Goal: Task Accomplishment & Management: Complete application form

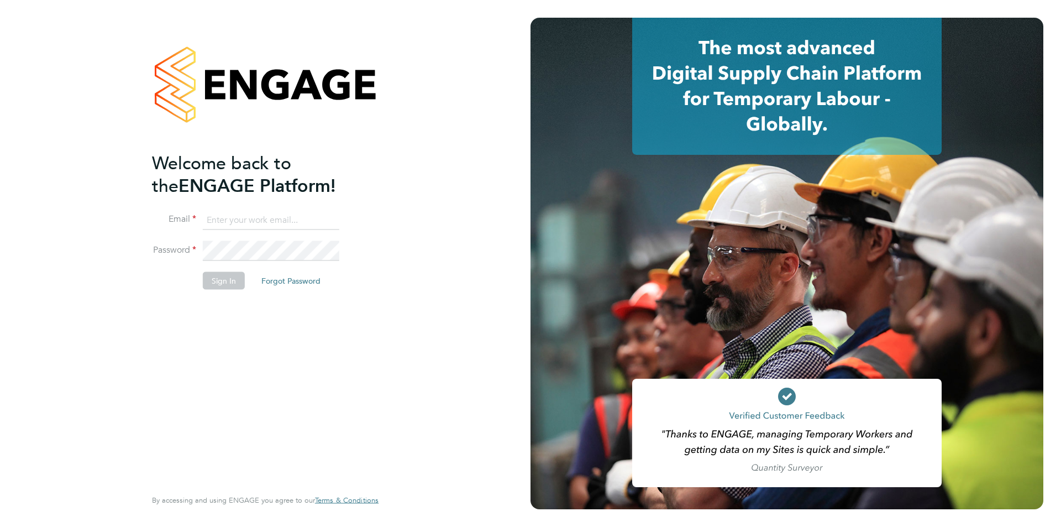
type input "nickbriant@jambo.co"
click at [241, 339] on div "Welcome back to the ENGAGE Platform! Email nickbriant@jambo.co Password Sign In…" at bounding box center [260, 318] width 216 height 334
click at [227, 277] on button "Sign In" at bounding box center [224, 281] width 42 height 18
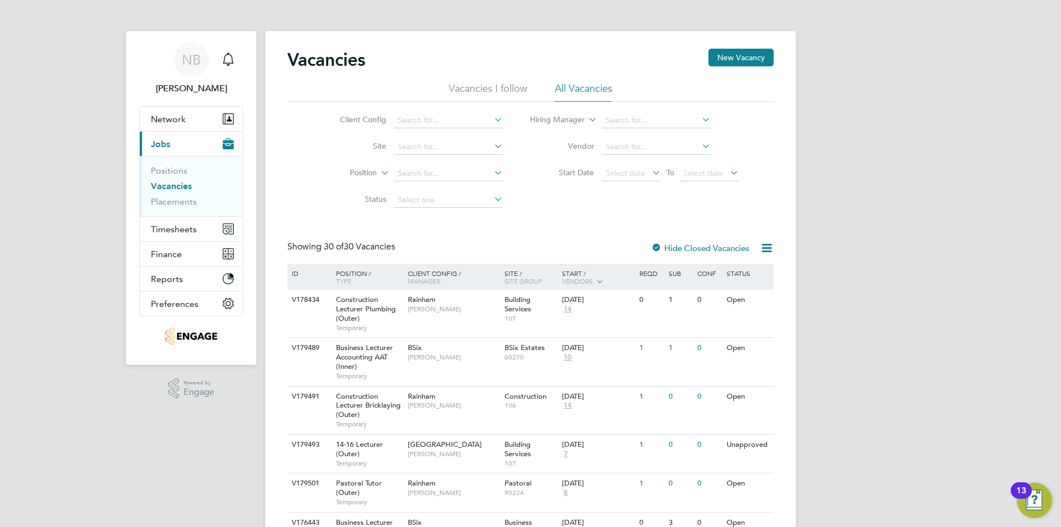
click at [597, 280] on icon at bounding box center [600, 281] width 10 height 10
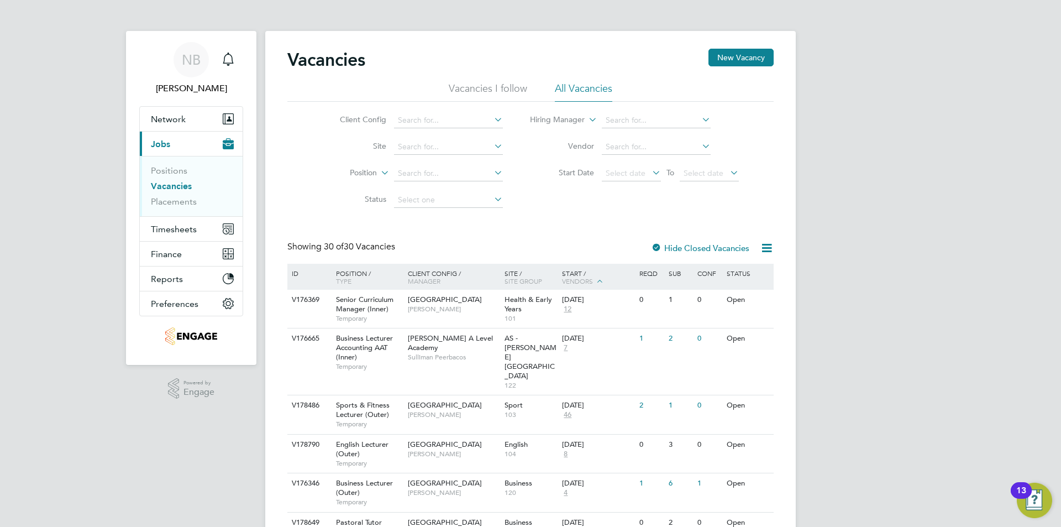
click at [597, 280] on icon at bounding box center [600, 281] width 10 height 10
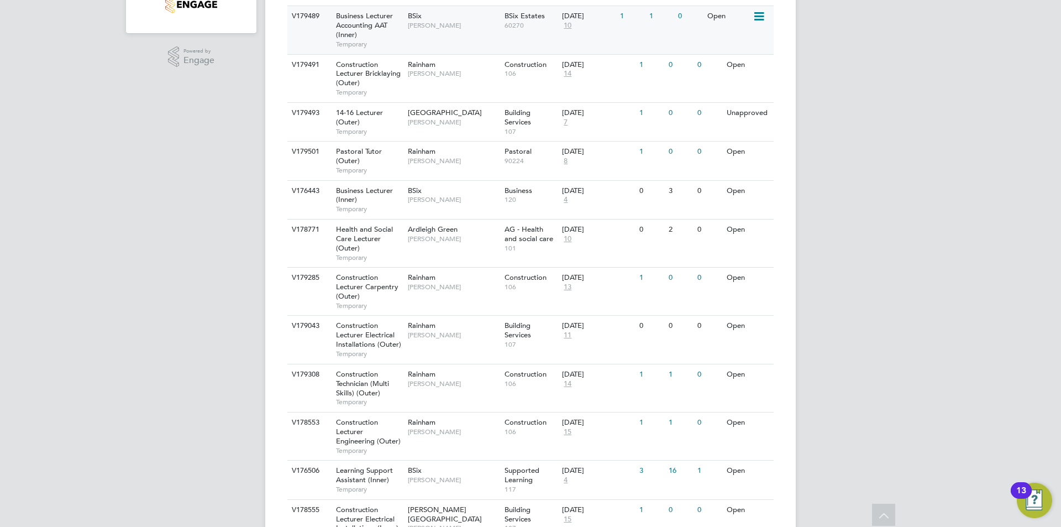
scroll to position [221, 0]
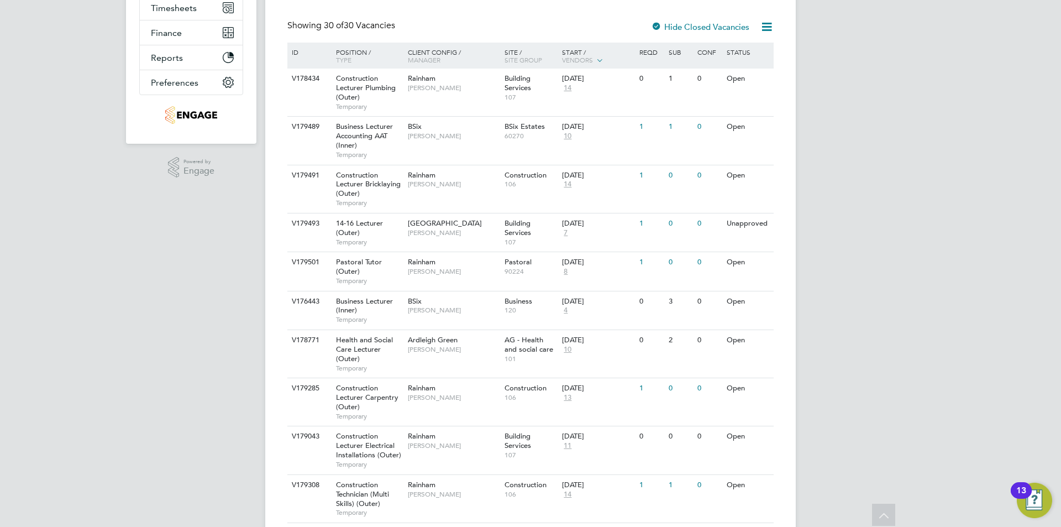
click at [293, 51] on div "ID" at bounding box center [308, 52] width 39 height 19
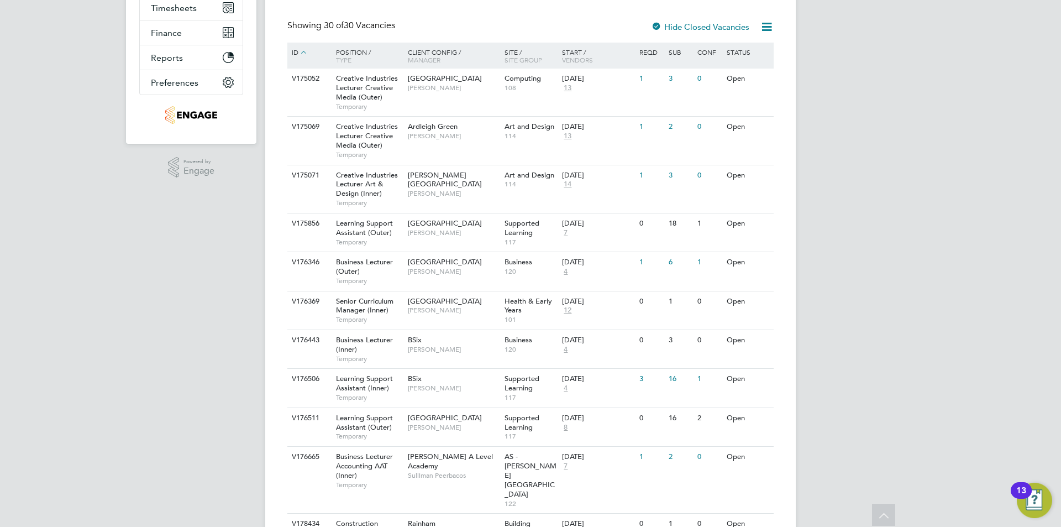
click at [293, 51] on div "ID" at bounding box center [308, 53] width 39 height 20
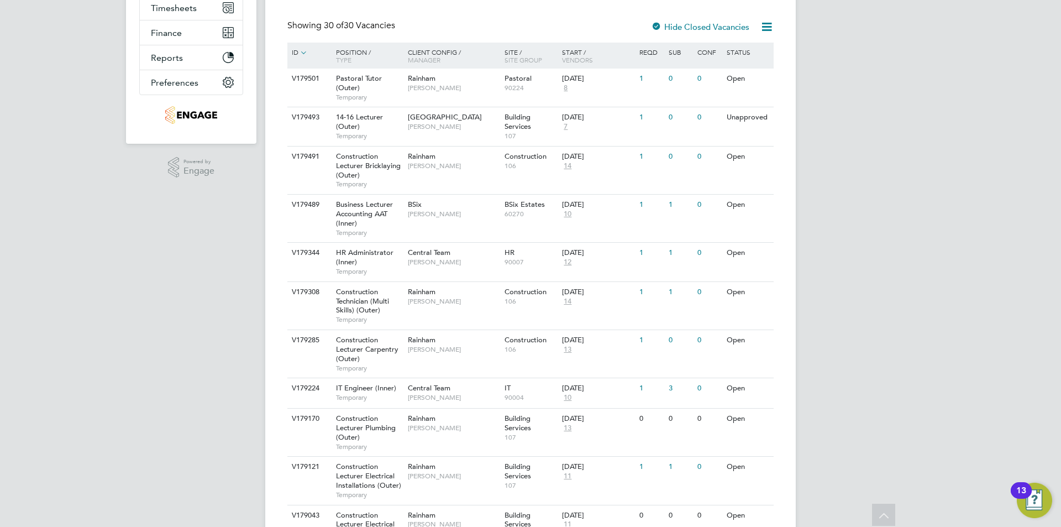
scroll to position [0, 0]
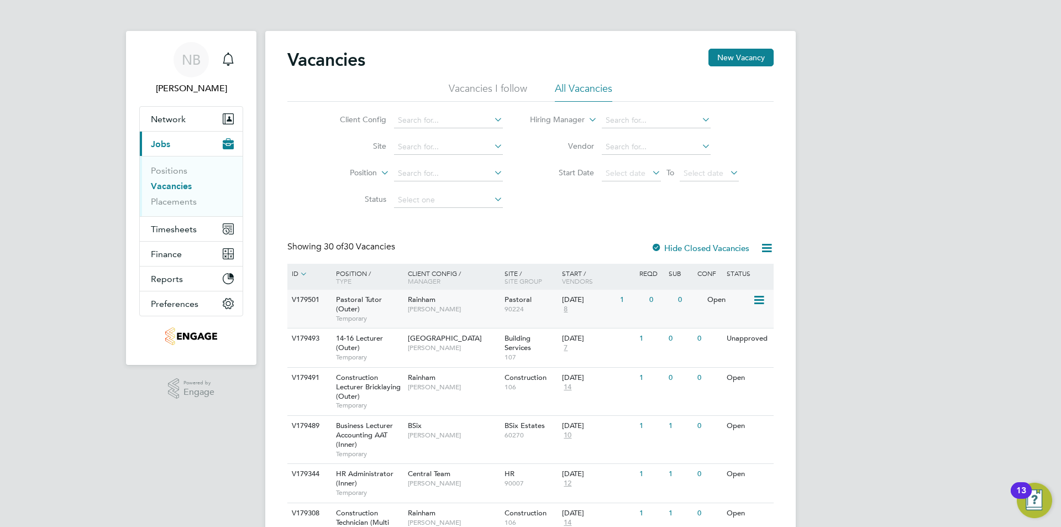
click at [362, 303] on span "Pastoral Tutor (Outer)" at bounding box center [359, 304] width 46 height 19
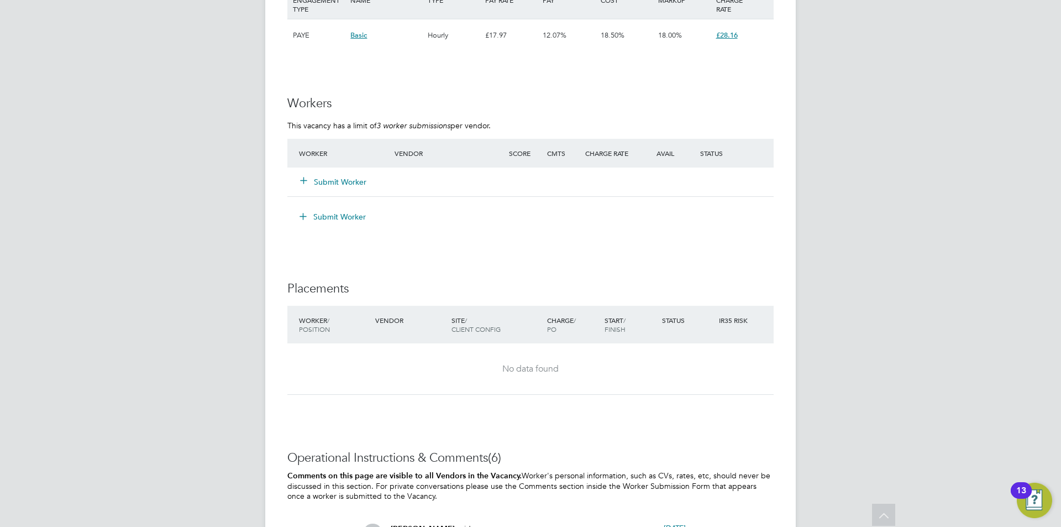
scroll to position [2376, 0]
